Goal: Task Accomplishment & Management: Complete application form

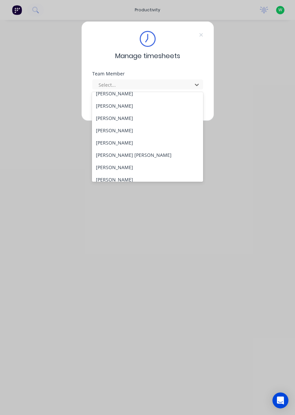
scroll to position [56, 0]
click at [114, 169] on div "[PERSON_NAME]" at bounding box center [147, 167] width 111 height 12
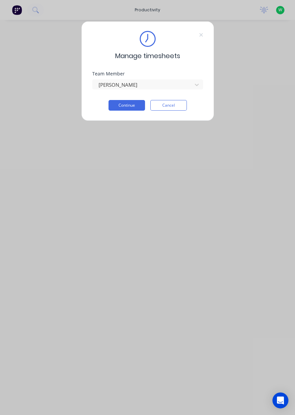
click at [125, 107] on button "Continue" at bounding box center [127, 105] width 37 height 11
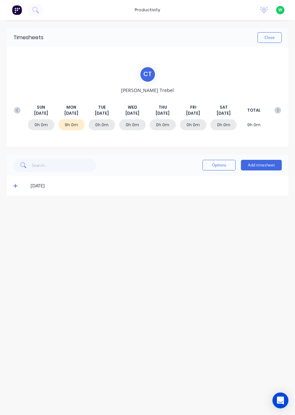
click at [262, 164] on button "Add timesheet" at bounding box center [261, 165] width 41 height 11
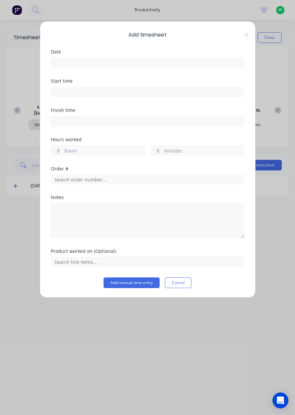
click at [71, 64] on input at bounding box center [147, 63] width 193 height 10
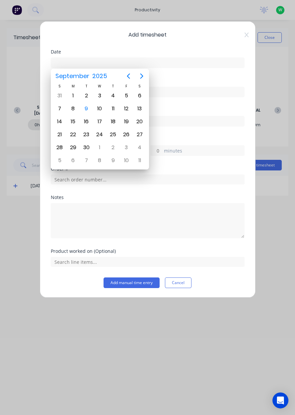
click at [86, 110] on div "9" at bounding box center [86, 109] width 10 height 10
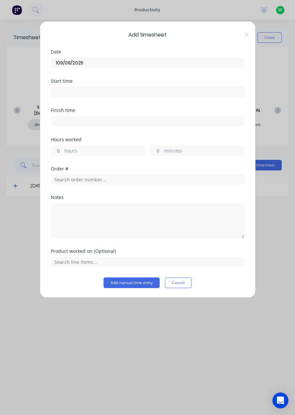
type input "[DATE]"
click at [81, 150] on label "hours" at bounding box center [104, 151] width 80 height 8
click at [63, 150] on input "hours" at bounding box center [57, 151] width 12 height 10
type input "2"
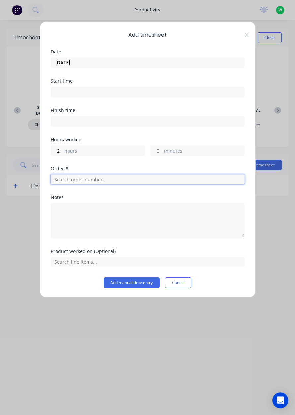
click at [69, 181] on input "text" at bounding box center [148, 179] width 194 height 10
type input "19129"
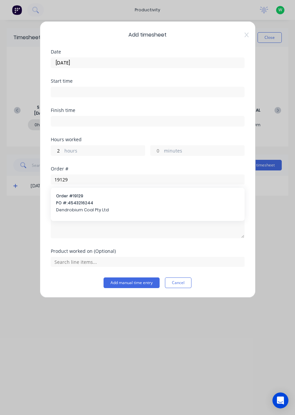
click at [74, 212] on span "Dendrobium Coal Pty Ltd" at bounding box center [147, 210] width 183 height 6
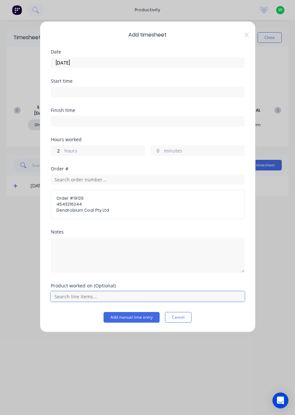
click at [80, 295] on input "text" at bounding box center [148, 296] width 194 height 10
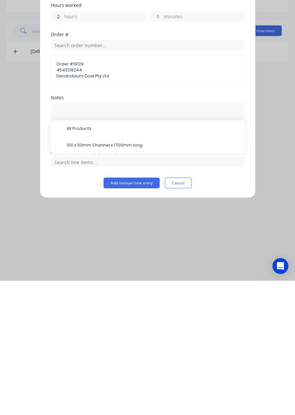
click at [99, 277] on span "100 x 50mm Channel x 1700mm long" at bounding box center [153, 280] width 173 height 6
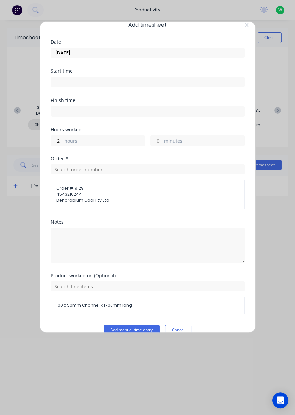
scroll to position [21, 0]
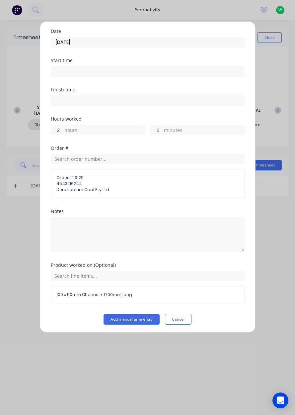
click at [132, 319] on button "Add manual time entry" at bounding box center [132, 319] width 56 height 11
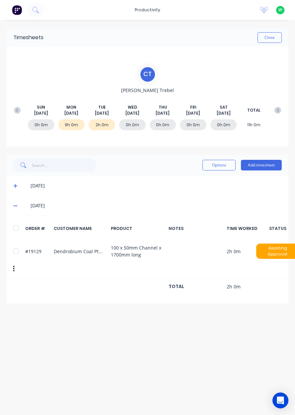
click at [267, 167] on button "Add timesheet" at bounding box center [261, 165] width 41 height 11
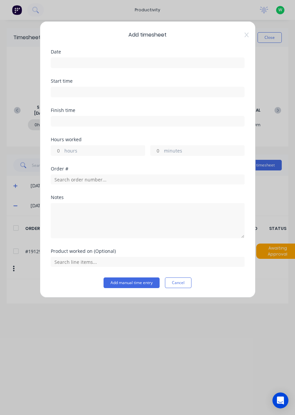
click at [70, 63] on input at bounding box center [147, 63] width 193 height 10
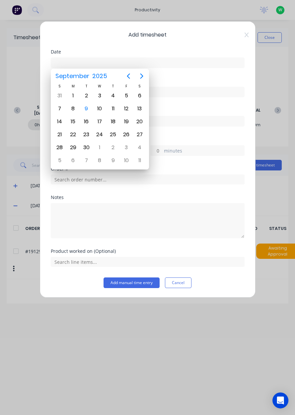
click at [89, 110] on div "9" at bounding box center [86, 109] width 10 height 10
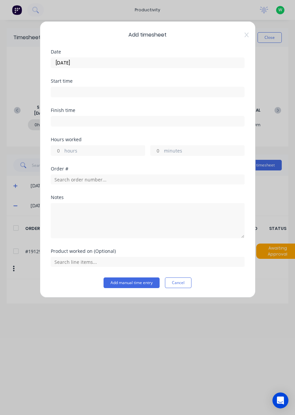
type input "[DATE]"
click at [76, 151] on label "hours" at bounding box center [104, 151] width 80 height 8
click at [63, 151] on input "hours" at bounding box center [57, 151] width 12 height 10
type input "1"
click at [76, 180] on input "text" at bounding box center [148, 179] width 194 height 10
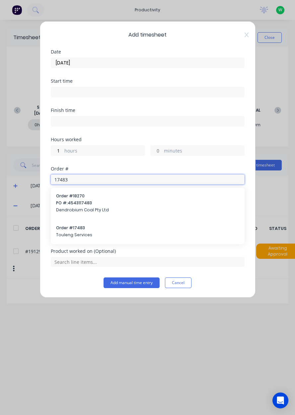
type input "17483"
click at [69, 233] on span "Touleng Services" at bounding box center [147, 235] width 183 height 6
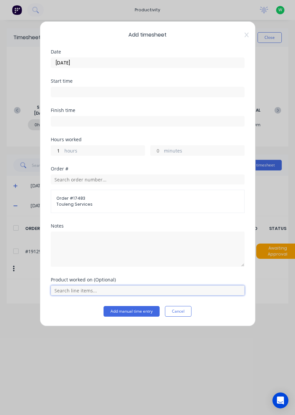
click at [81, 289] on input "text" at bounding box center [148, 290] width 194 height 10
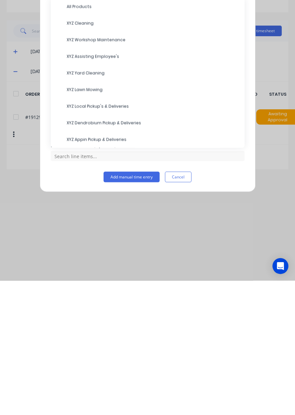
click at [102, 258] on span "XYZ Dendrobium Pickup & Deliveries" at bounding box center [153, 257] width 173 height 6
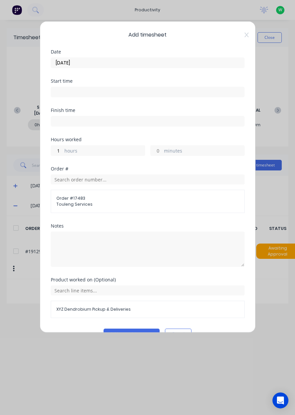
scroll to position [15, 0]
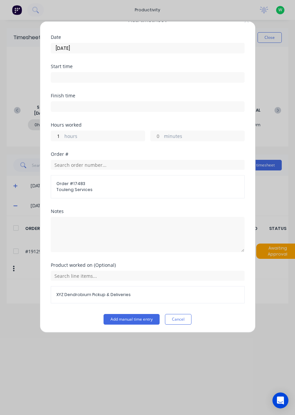
click at [139, 320] on button "Add manual time entry" at bounding box center [132, 319] width 56 height 11
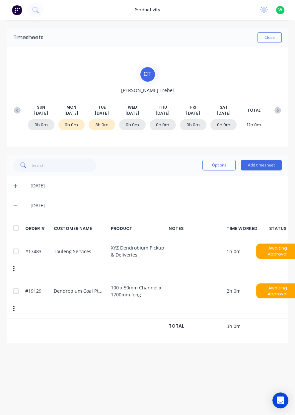
click at [268, 166] on button "Add timesheet" at bounding box center [261, 165] width 41 height 11
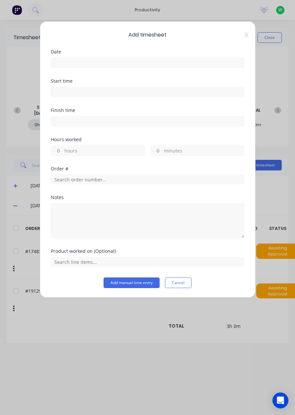
click at [70, 63] on input at bounding box center [147, 63] width 193 height 10
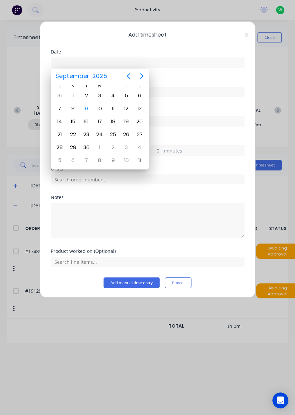
click at [87, 110] on div "9" at bounding box center [86, 109] width 10 height 10
type input "[DATE]"
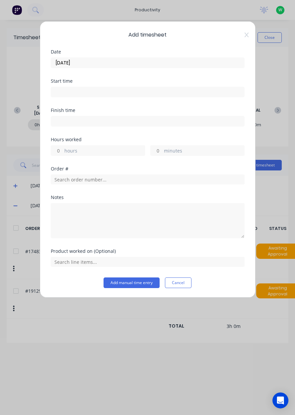
click at [79, 153] on label "hours" at bounding box center [104, 151] width 80 height 8
click at [63, 153] on input "hours" at bounding box center [57, 151] width 12 height 10
type input "8"
click at [74, 180] on input "text" at bounding box center [148, 179] width 194 height 10
click at [79, 201] on div at bounding box center [148, 219] width 194 height 37
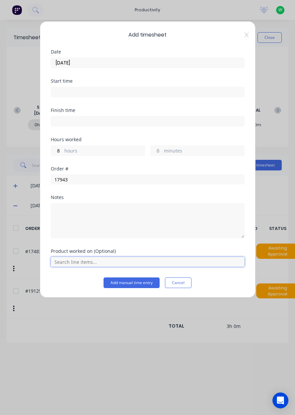
click at [76, 263] on input "text" at bounding box center [148, 262] width 194 height 10
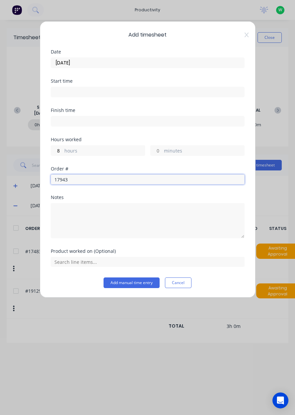
click at [85, 180] on input "17943" at bounding box center [148, 179] width 194 height 10
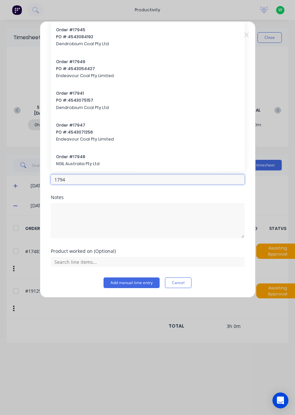
type input "17943"
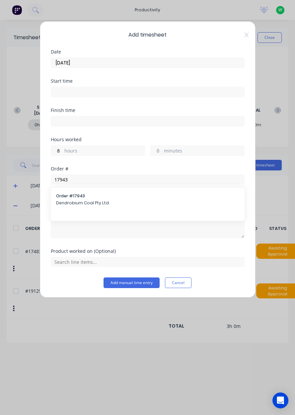
click at [79, 201] on span "Dendrobium Coal Pty Ltd" at bounding box center [147, 203] width 183 height 6
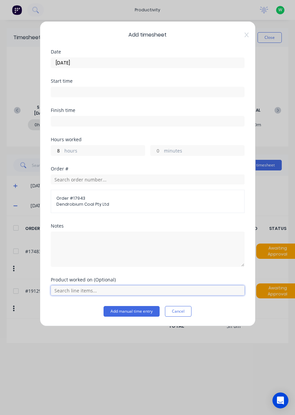
click at [80, 289] on input "text" at bounding box center [148, 290] width 194 height 10
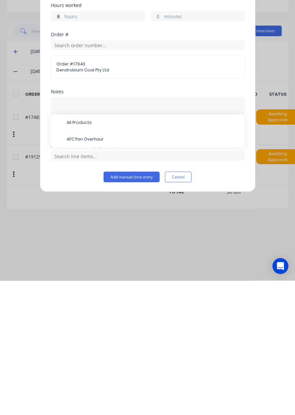
click at [87, 274] on span "AFC Pan Overhaul" at bounding box center [153, 274] width 173 height 6
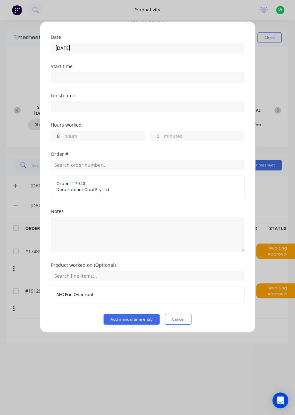
click at [132, 322] on button "Add manual time entry" at bounding box center [132, 319] width 56 height 11
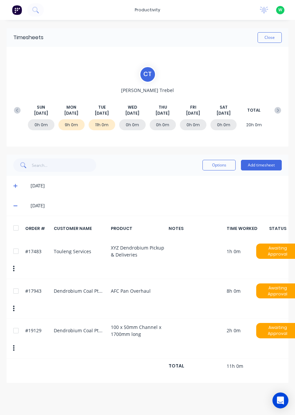
click at [270, 38] on button "Close" at bounding box center [270, 37] width 24 height 11
